Goal: Transaction & Acquisition: Purchase product/service

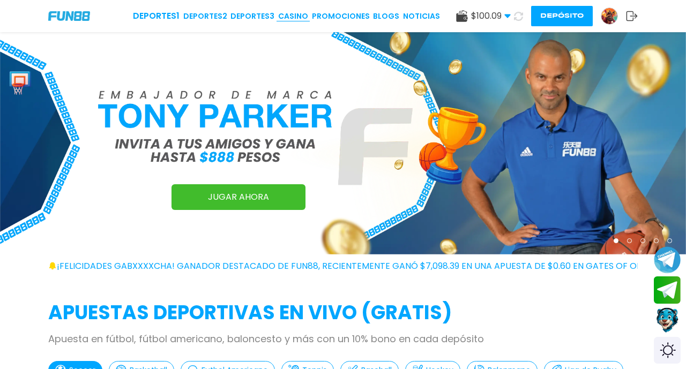
click at [298, 18] on link "CASINO" at bounding box center [293, 16] width 30 height 11
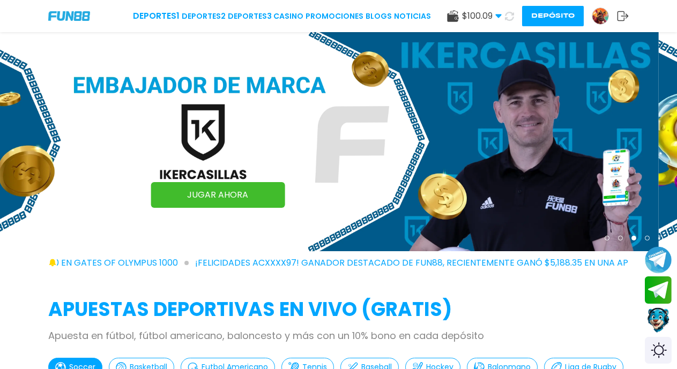
click at [507, 18] on icon at bounding box center [509, 16] width 9 height 9
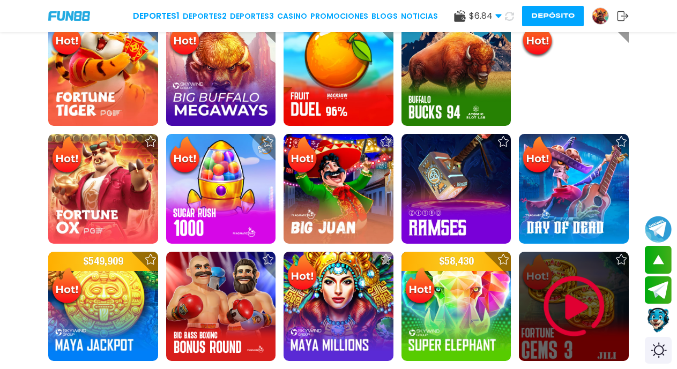
scroll to position [776, 0]
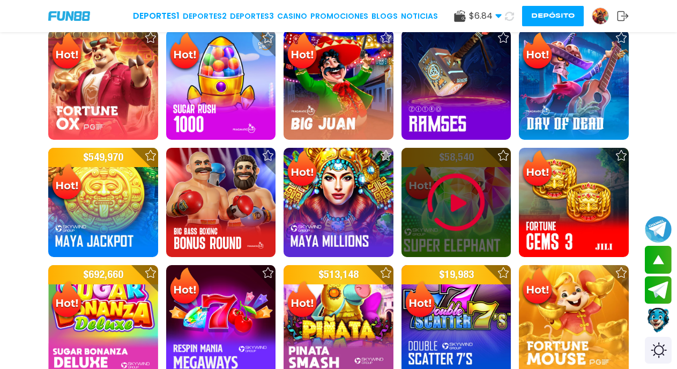
click at [461, 201] on img at bounding box center [456, 202] width 64 height 64
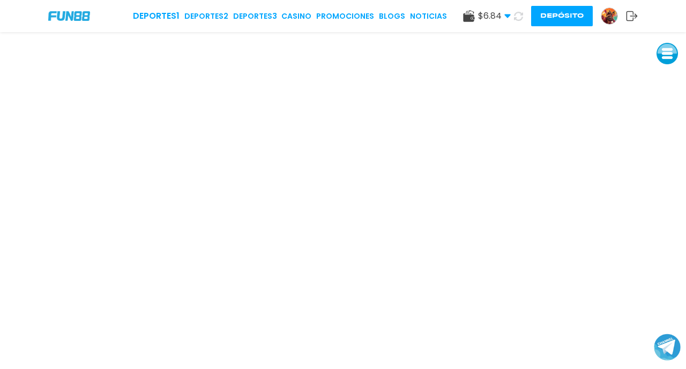
click at [606, 18] on img at bounding box center [609, 16] width 16 height 16
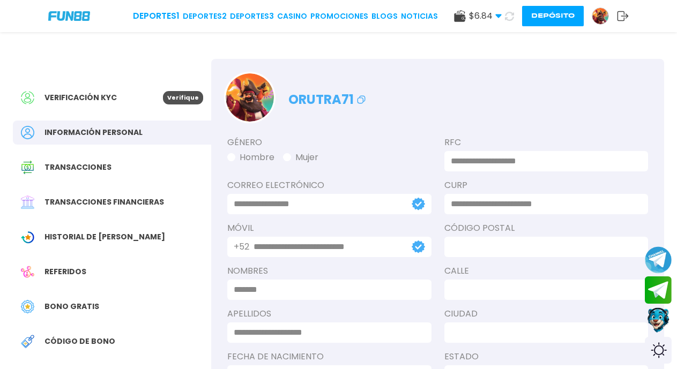
type input "**********"
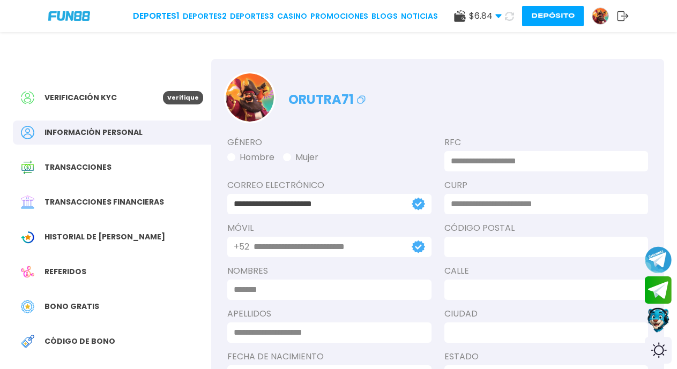
type input "**********"
type input "*****"
type input "**********"
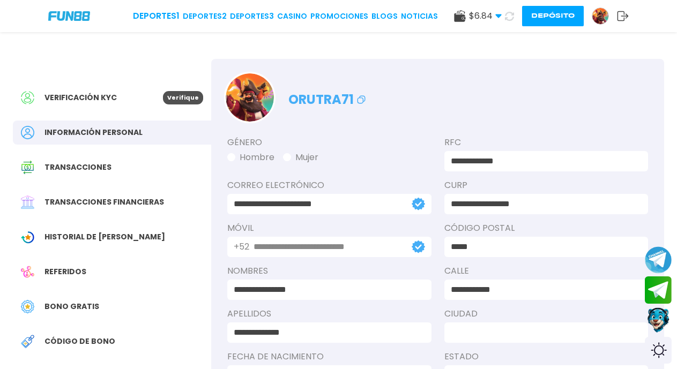
type input "**********"
type input "****"
click at [77, 310] on span "Bono Gratis" at bounding box center [71, 306] width 55 height 11
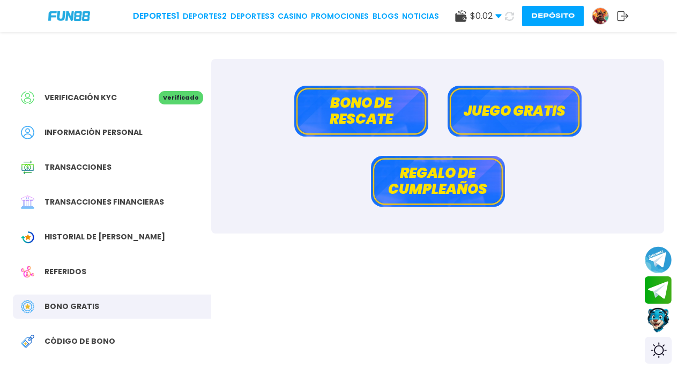
click at [349, 115] on button "Bono de rescate" at bounding box center [361, 111] width 134 height 51
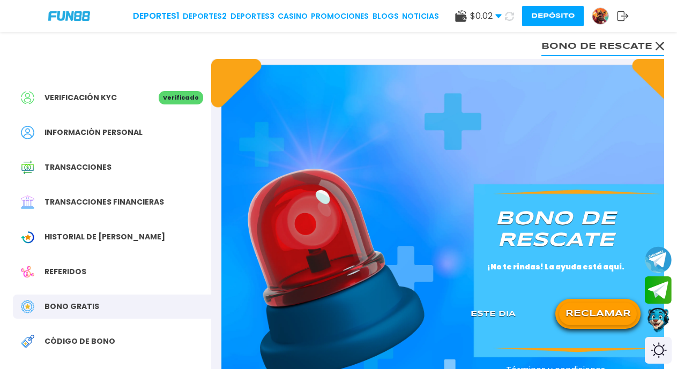
click at [600, 306] on button "RECLAMAR" at bounding box center [598, 314] width 78 height 23
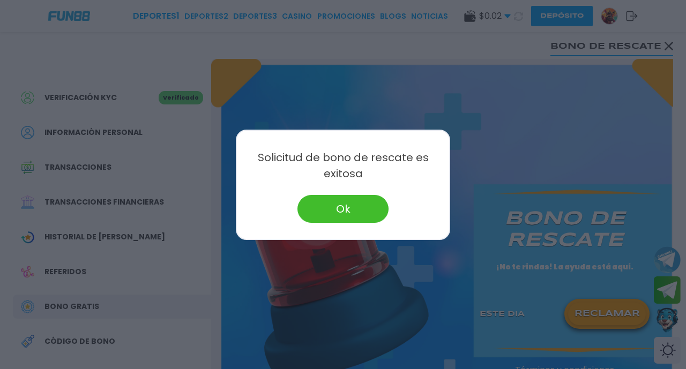
click at [352, 208] on button "Ok" at bounding box center [342, 209] width 91 height 28
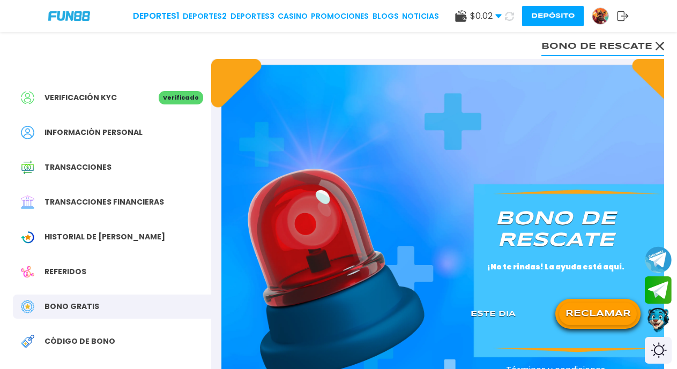
click at [509, 17] on icon at bounding box center [509, 16] width 10 height 10
click at [297, 17] on link "CASINO" at bounding box center [293, 16] width 30 height 11
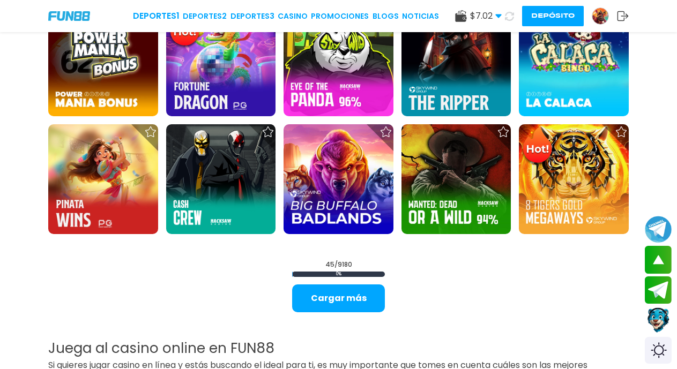
scroll to position [1186, 0]
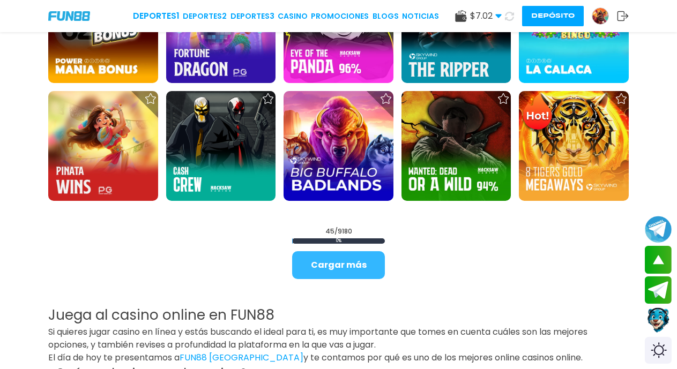
click at [354, 268] on button "Cargar más" at bounding box center [338, 265] width 93 height 28
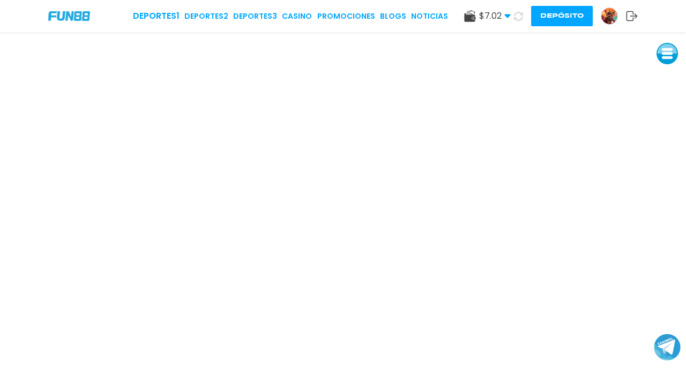
click at [517, 15] on icon at bounding box center [518, 16] width 9 height 9
click at [511, 9] on button at bounding box center [519, 17] width 16 height 16
click at [518, 17] on icon at bounding box center [518, 16] width 10 height 10
click at [511, 9] on button at bounding box center [519, 17] width 16 height 16
click at [517, 16] on icon at bounding box center [518, 16] width 9 height 9
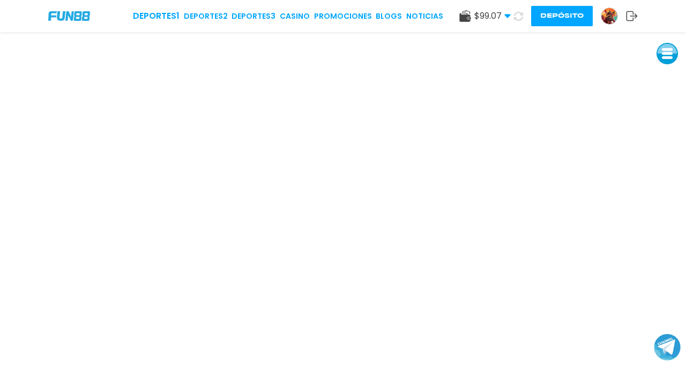
click at [511, 9] on button at bounding box center [519, 17] width 16 height 16
click at [562, 19] on button "Depósito" at bounding box center [562, 16] width 62 height 20
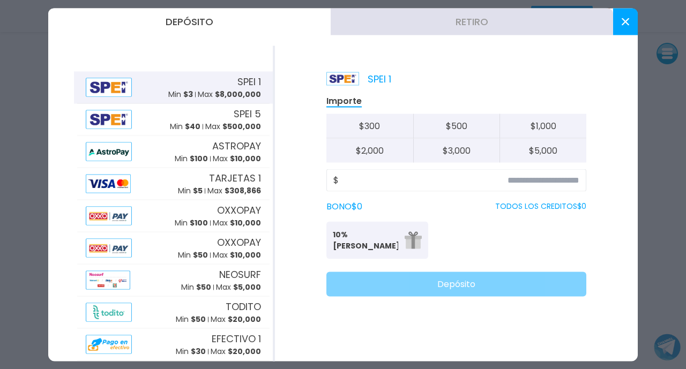
click at [483, 24] on button "Retiro" at bounding box center [472, 21] width 282 height 27
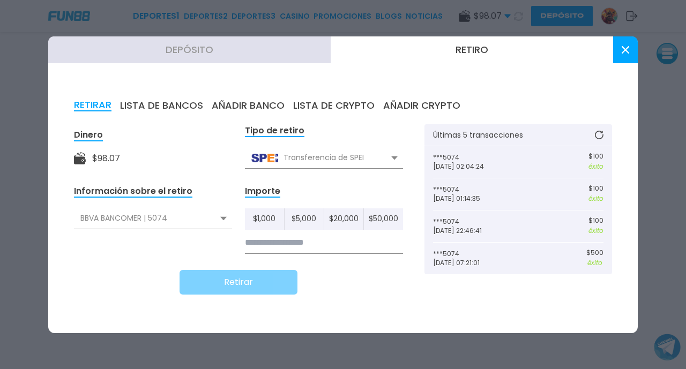
click at [291, 245] on input at bounding box center [324, 243] width 158 height 22
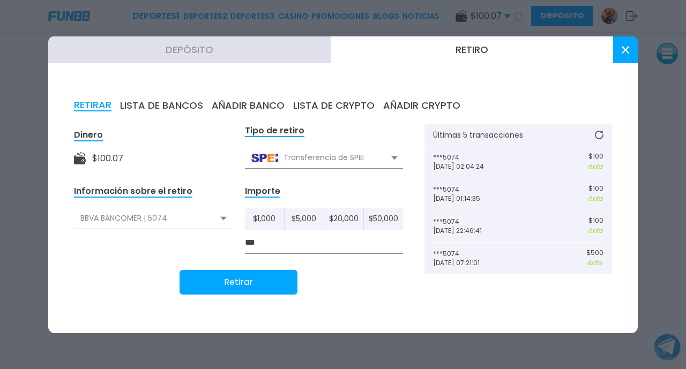
type input "***"
click at [239, 280] on button "Retirar" at bounding box center [238, 282] width 118 height 25
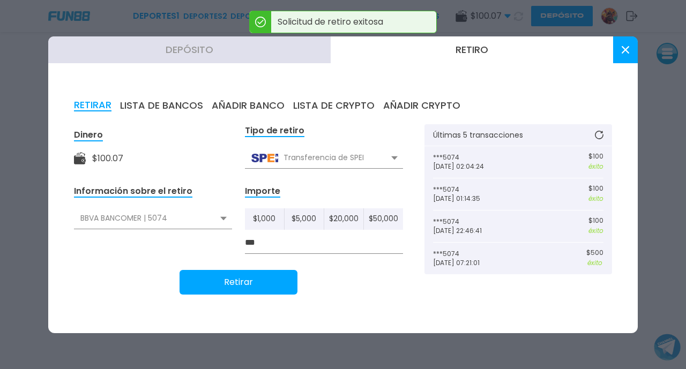
click at [621, 56] on button at bounding box center [625, 49] width 25 height 27
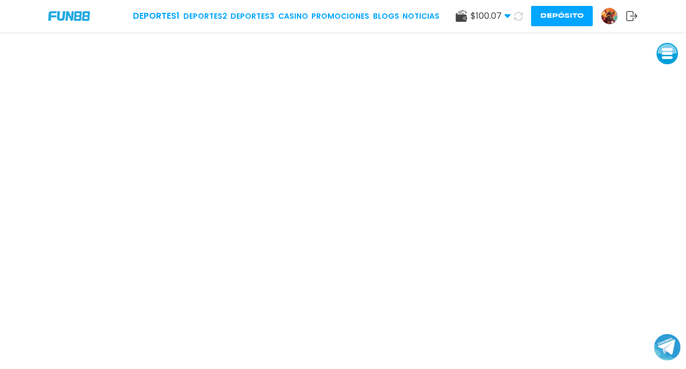
click at [515, 19] on use at bounding box center [518, 15] width 9 height 9
click at [302, 18] on link "CASINO" at bounding box center [297, 16] width 30 height 11
click at [294, 16] on link "CASINO" at bounding box center [297, 16] width 30 height 11
click at [295, 13] on link "CASINO" at bounding box center [297, 16] width 30 height 11
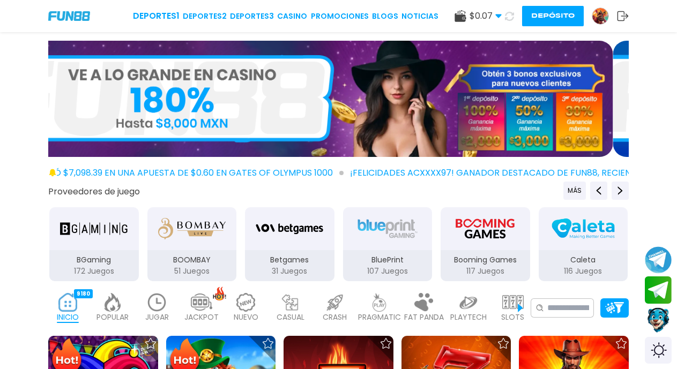
click at [551, 17] on button "Depósito" at bounding box center [553, 16] width 62 height 20
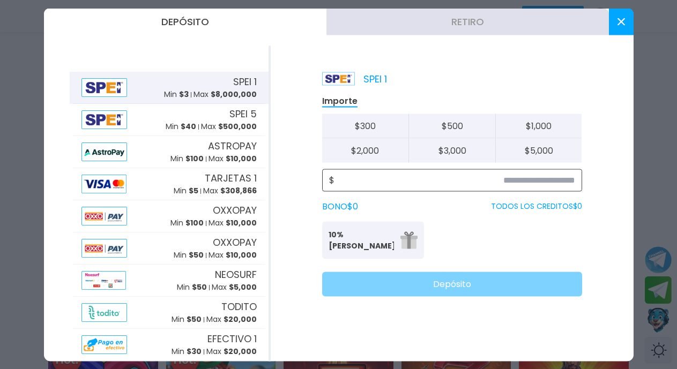
click at [545, 179] on input at bounding box center [454, 180] width 241 height 13
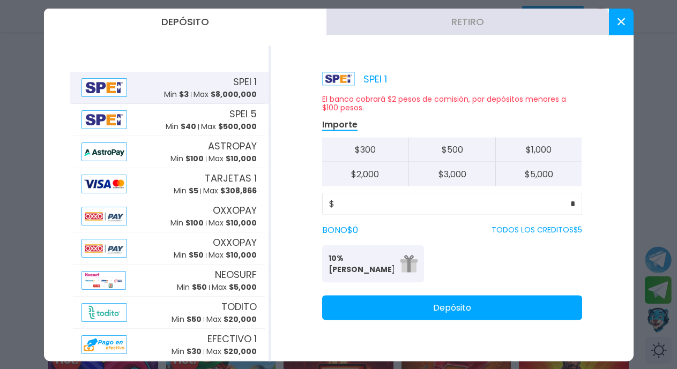
click at [554, 182] on button "$ 5,000" at bounding box center [538, 174] width 87 height 24
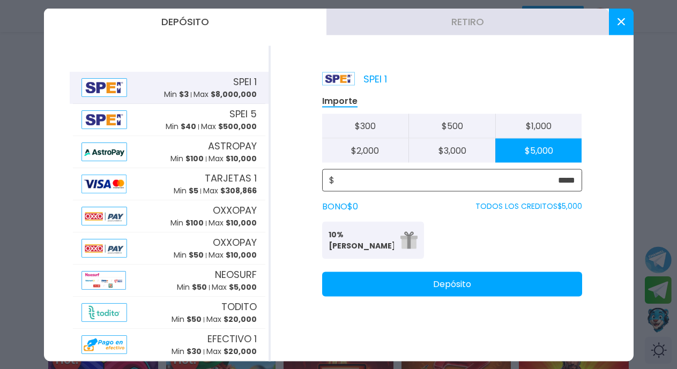
click at [573, 176] on input "*****" at bounding box center [454, 180] width 241 height 13
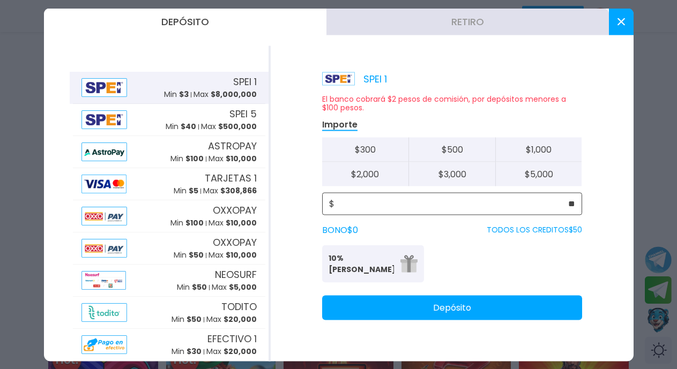
type input "**"
click at [491, 306] on button "Depósito" at bounding box center [452, 307] width 260 height 25
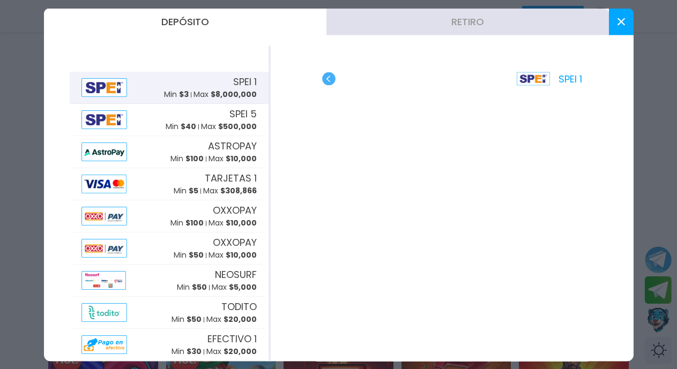
click at [617, 24] on icon at bounding box center [621, 22] width 8 height 8
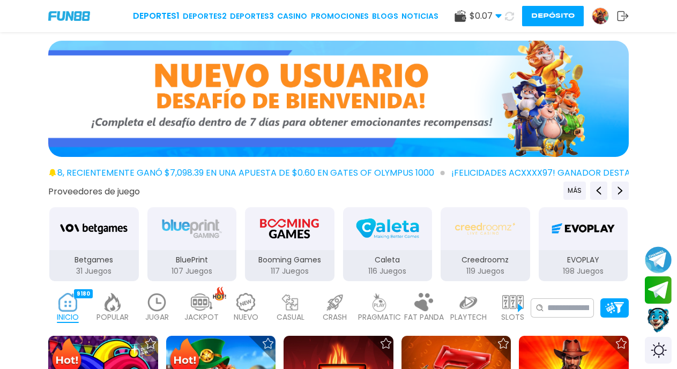
click at [507, 19] on use at bounding box center [509, 15] width 9 height 9
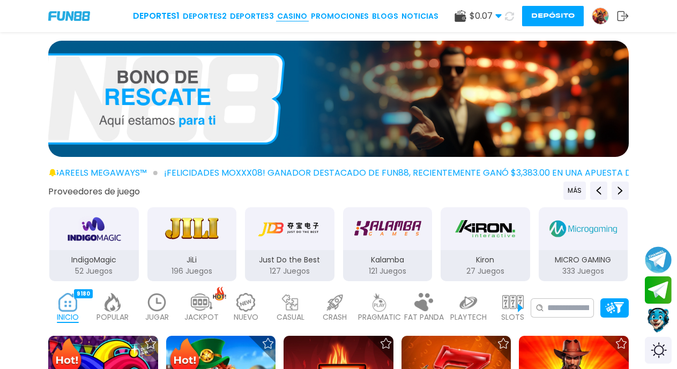
click at [291, 18] on link "CASINO" at bounding box center [292, 16] width 30 height 11
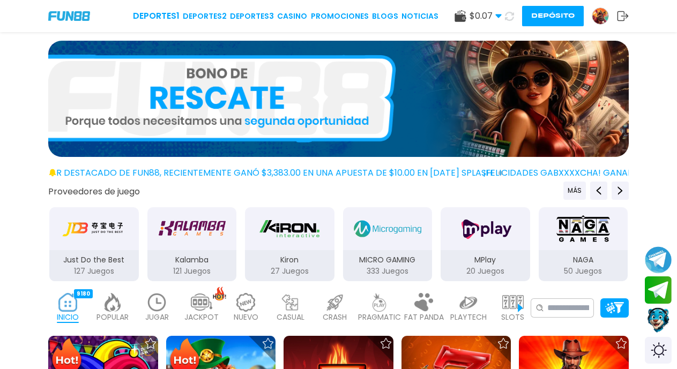
click at [509, 19] on icon at bounding box center [509, 16] width 9 height 9
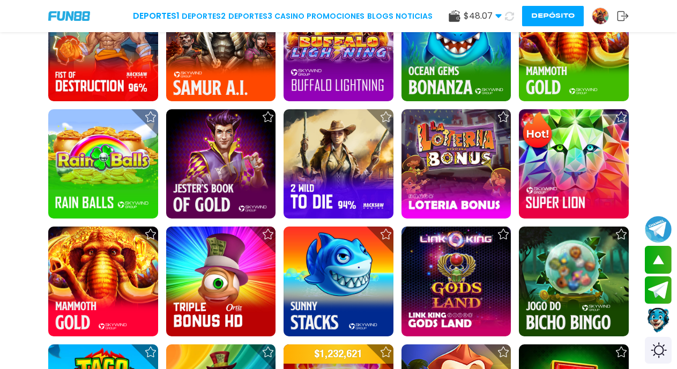
scroll to position [1441, 0]
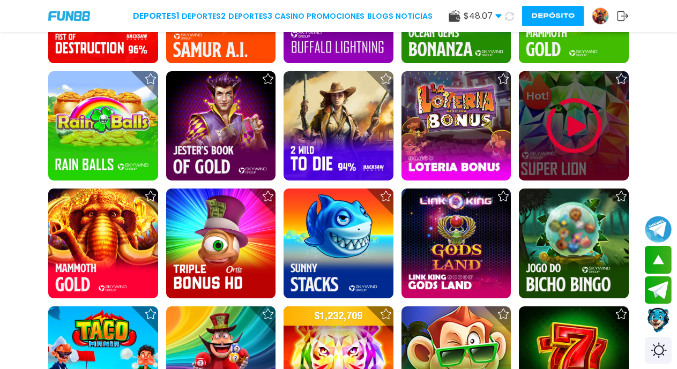
click at [571, 129] on img at bounding box center [574, 126] width 64 height 64
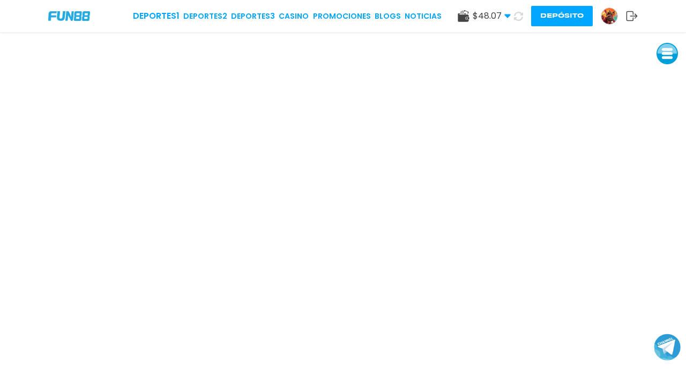
click at [517, 20] on use at bounding box center [518, 15] width 9 height 9
click at [510, 8] on button at bounding box center [518, 16] width 17 height 17
click at [663, 56] on button at bounding box center [666, 53] width 21 height 21
click at [666, 78] on button at bounding box center [666, 77] width 21 height 21
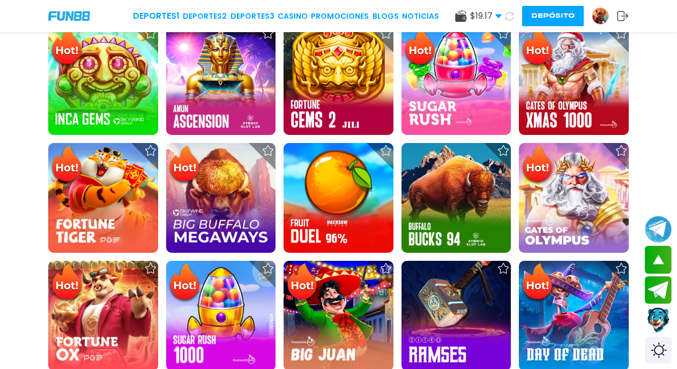
scroll to position [837, 0]
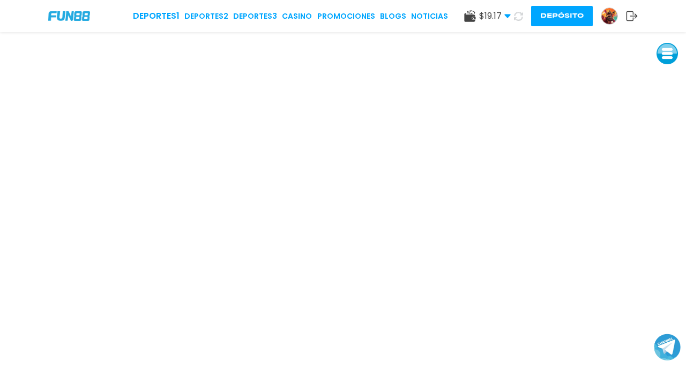
click at [670, 54] on button at bounding box center [666, 53] width 21 height 21
click at [663, 77] on button at bounding box center [666, 77] width 21 height 21
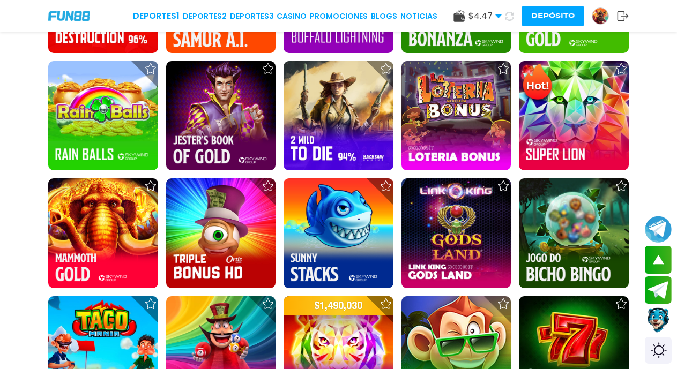
scroll to position [1363, 0]
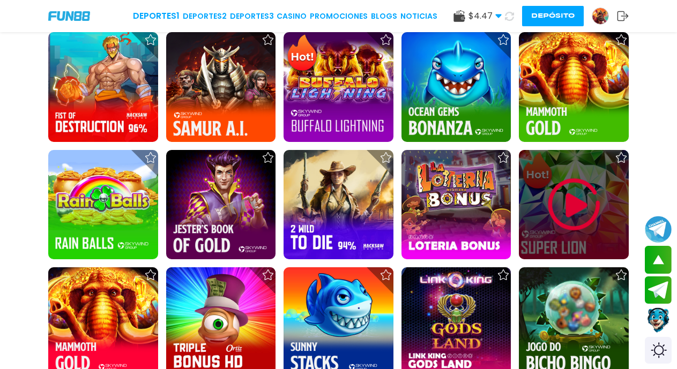
click at [566, 198] on img at bounding box center [574, 205] width 64 height 64
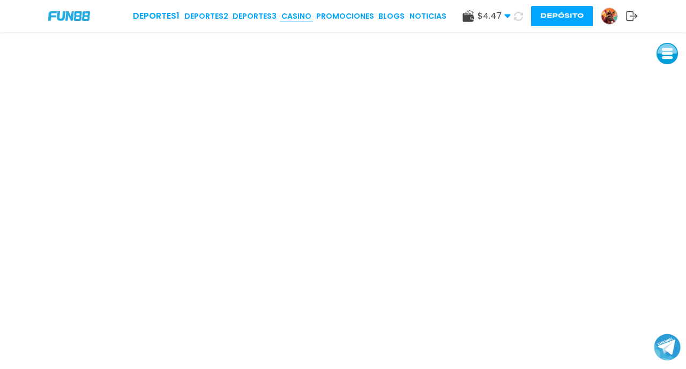
click at [291, 18] on link "CASINO" at bounding box center [296, 16] width 30 height 11
